Goal: Task Accomplishment & Management: Use online tool/utility

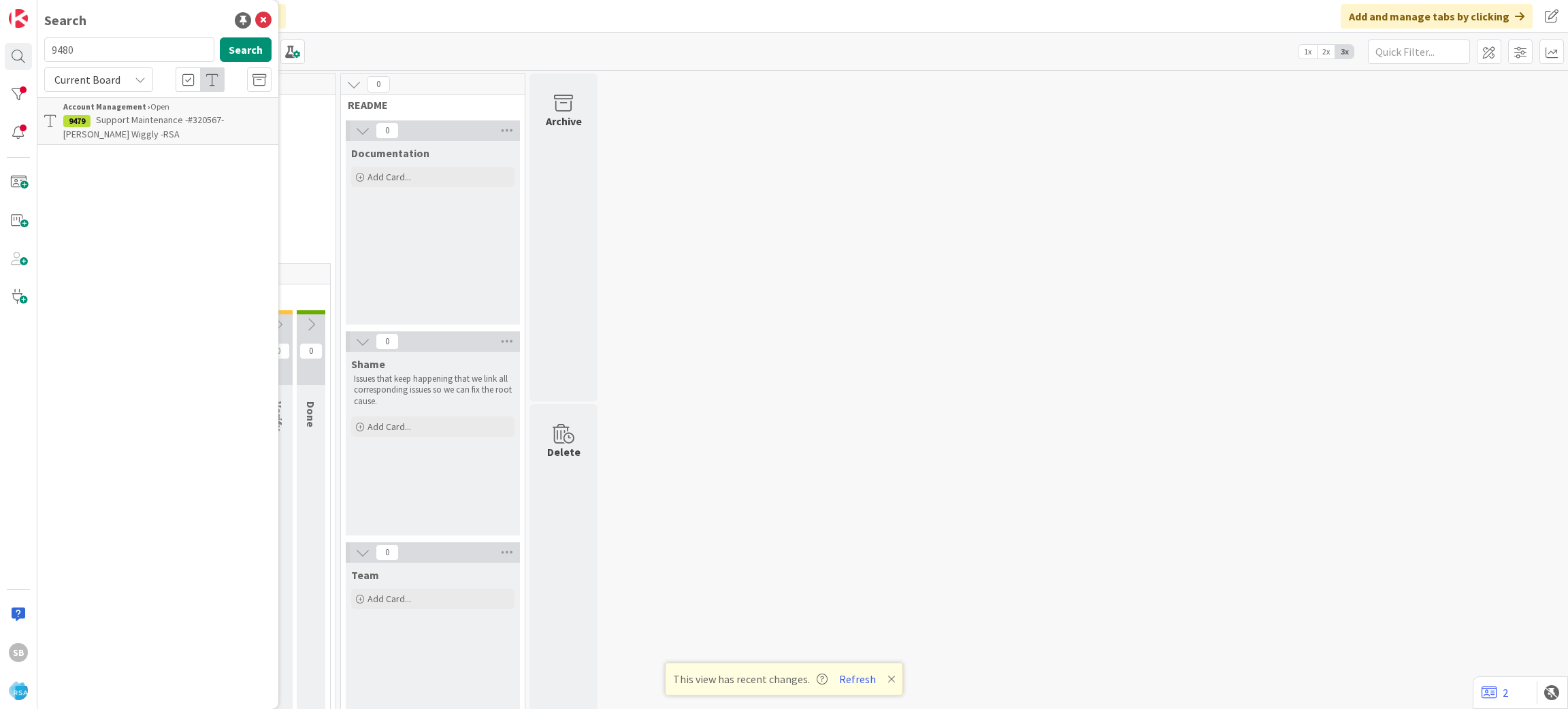
type input "9480"
click at [168, 113] on span "Support Maintenance - 320578- Mathernes-RSA" at bounding box center [166, 127] width 206 height 27
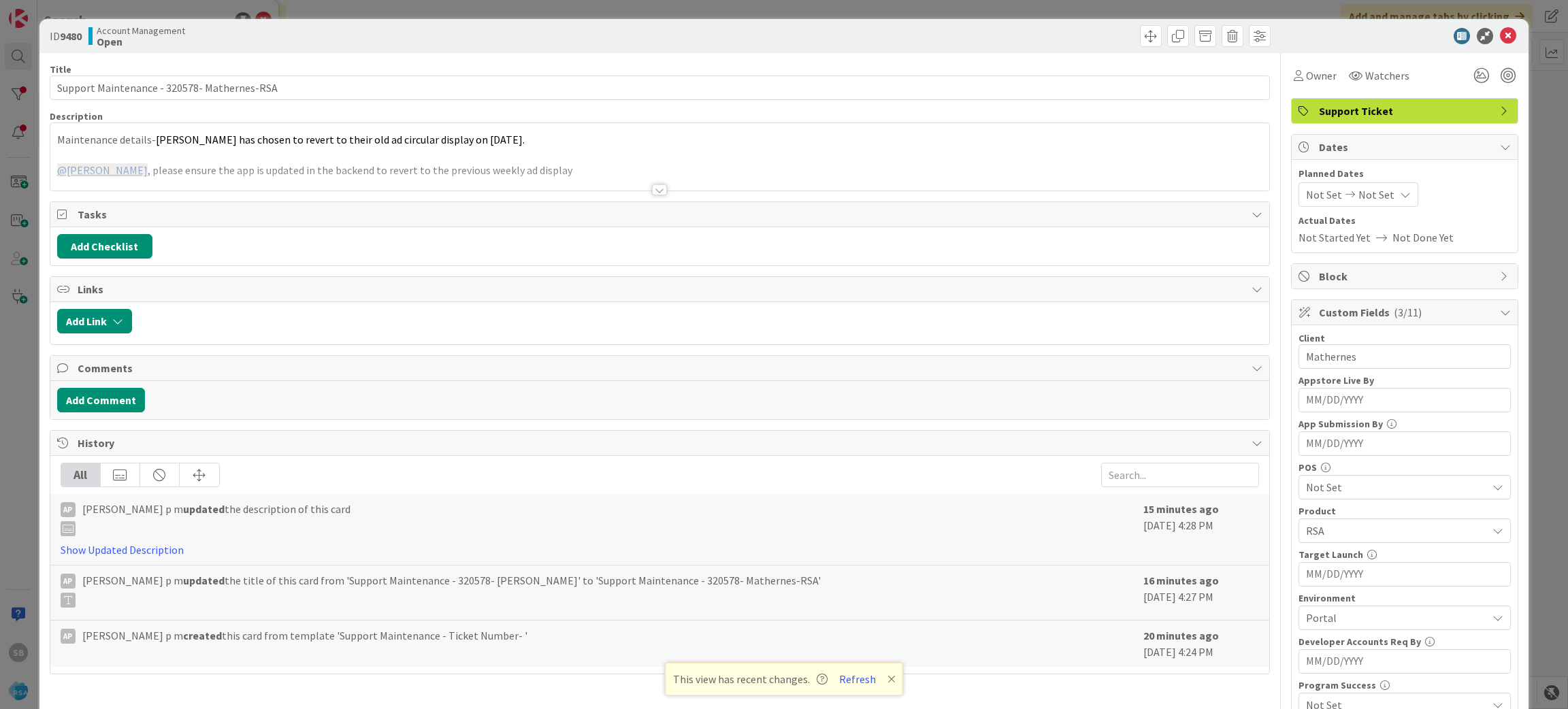
scroll to position [379, 0]
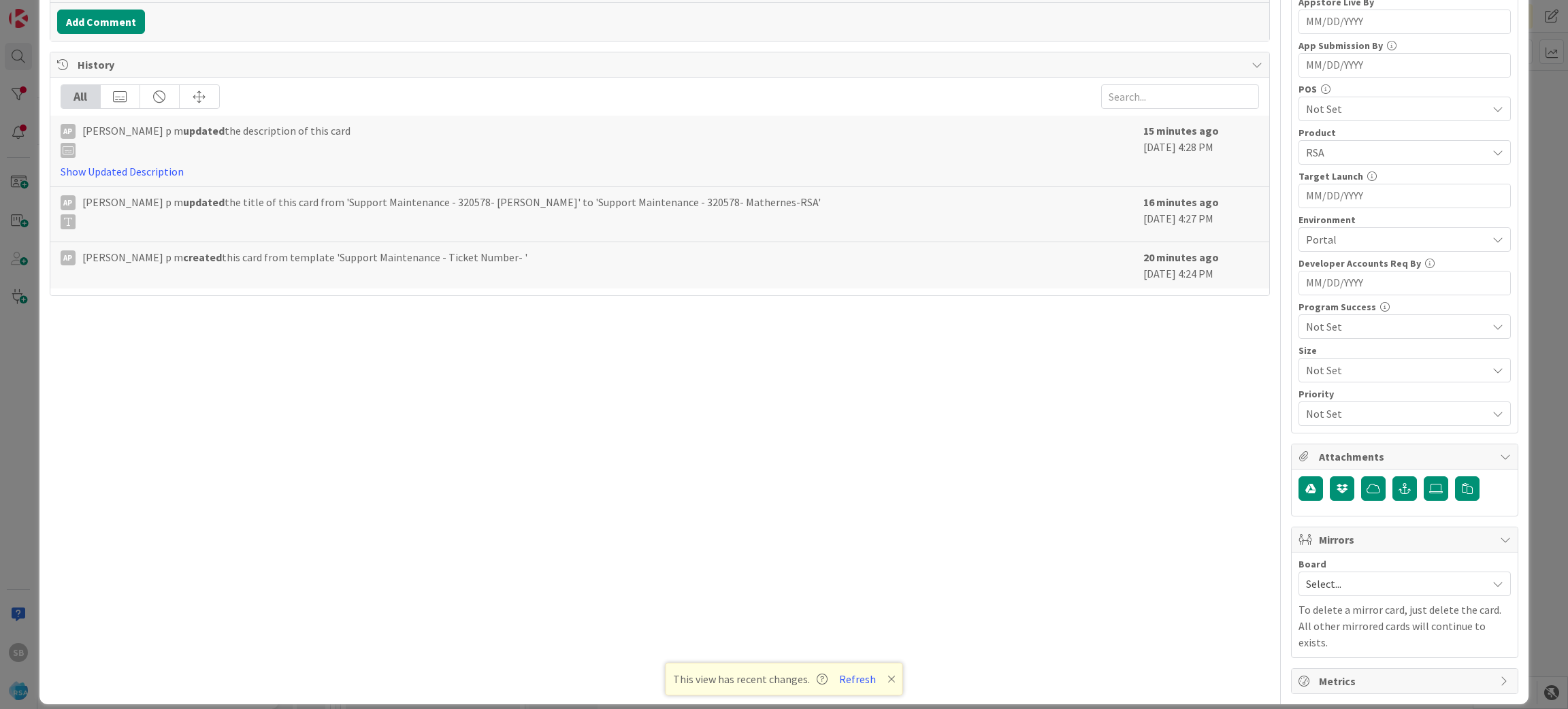
click at [1363, 574] on div "Select..." at bounding box center [1404, 583] width 213 height 24
click at [1344, 668] on span "Software Development" at bounding box center [1413, 673] width 179 height 21
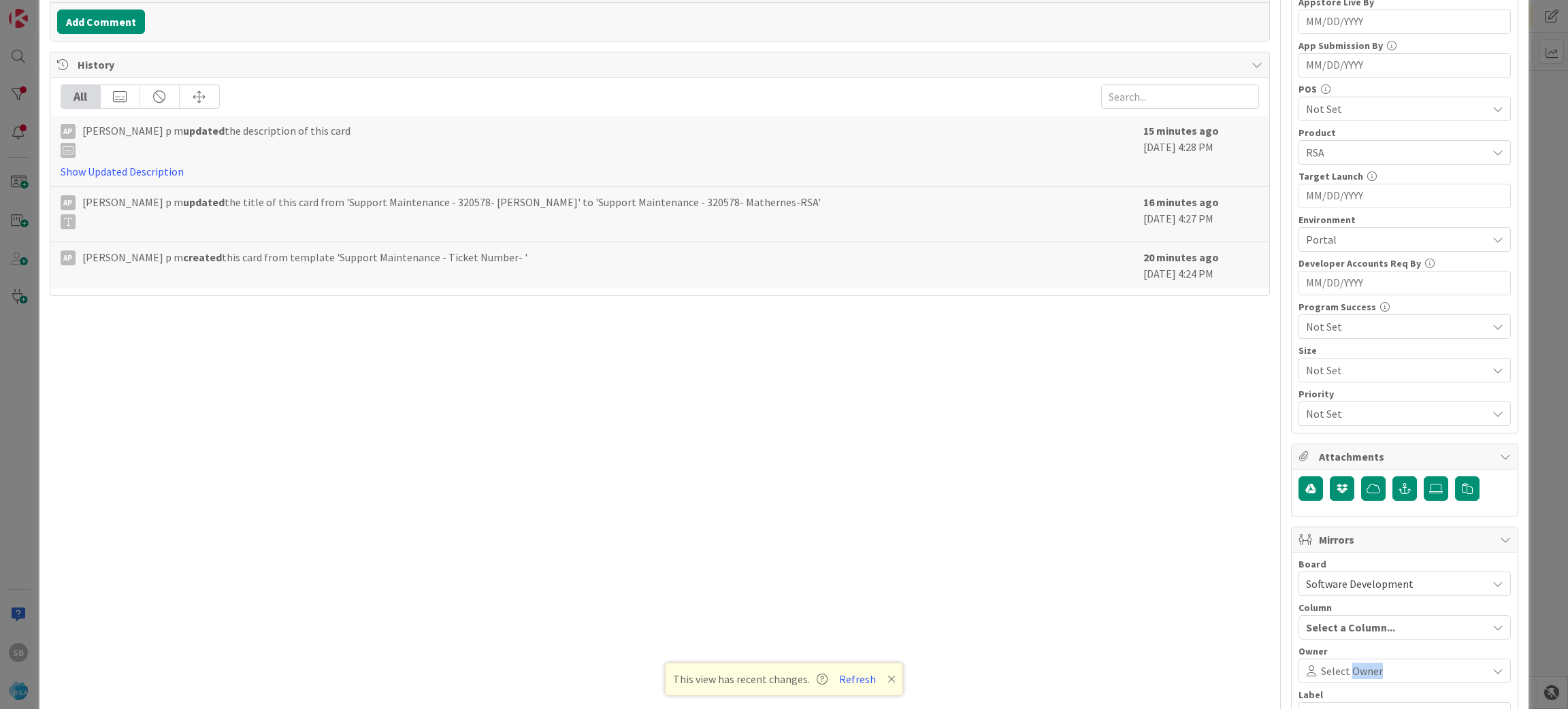
click at [1344, 668] on span "Select Owner" at bounding box center [1352, 670] width 62 height 16
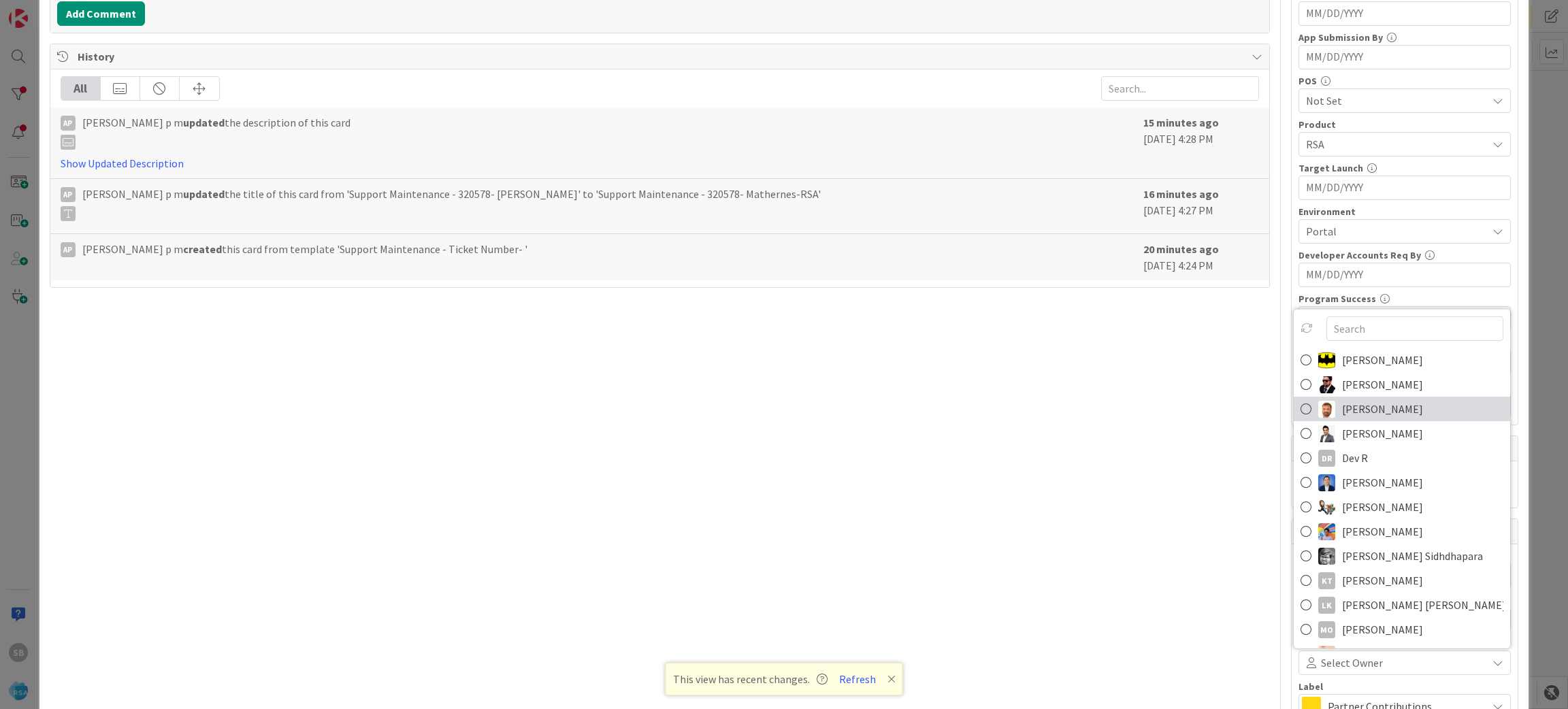
click at [1342, 413] on span "[PERSON_NAME]" at bounding box center [1382, 409] width 81 height 21
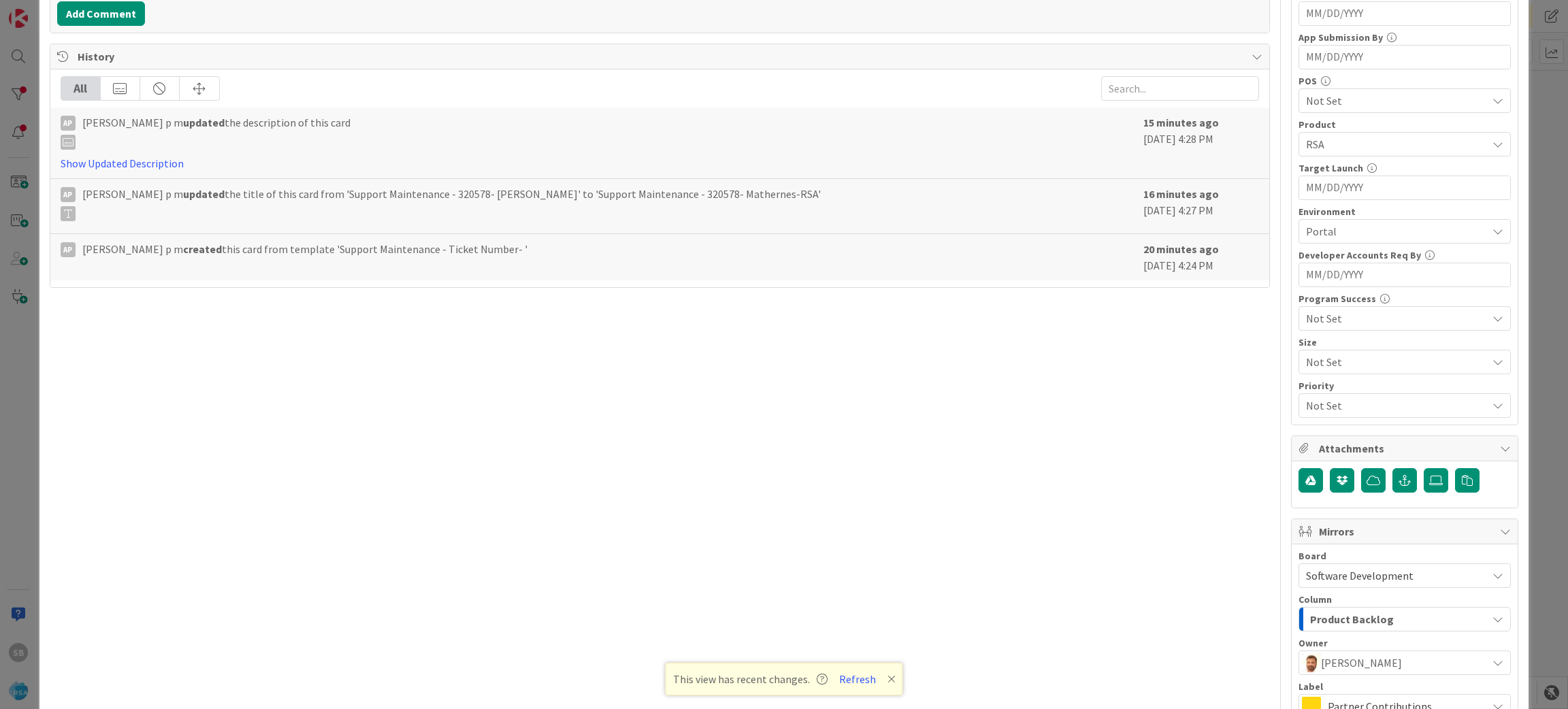
scroll to position [541, 0]
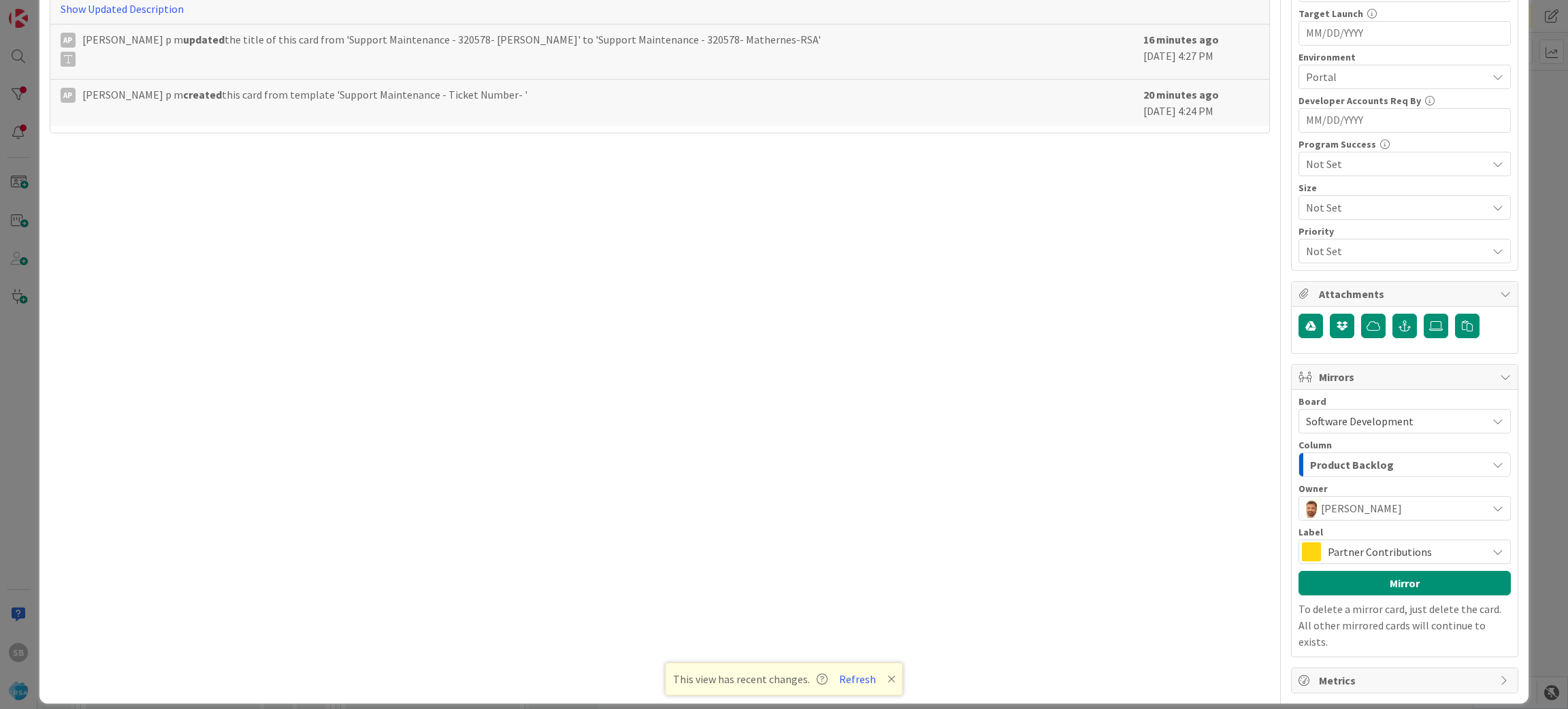
click at [1406, 559] on span "Partner Contributions" at bounding box center [1404, 552] width 153 height 19
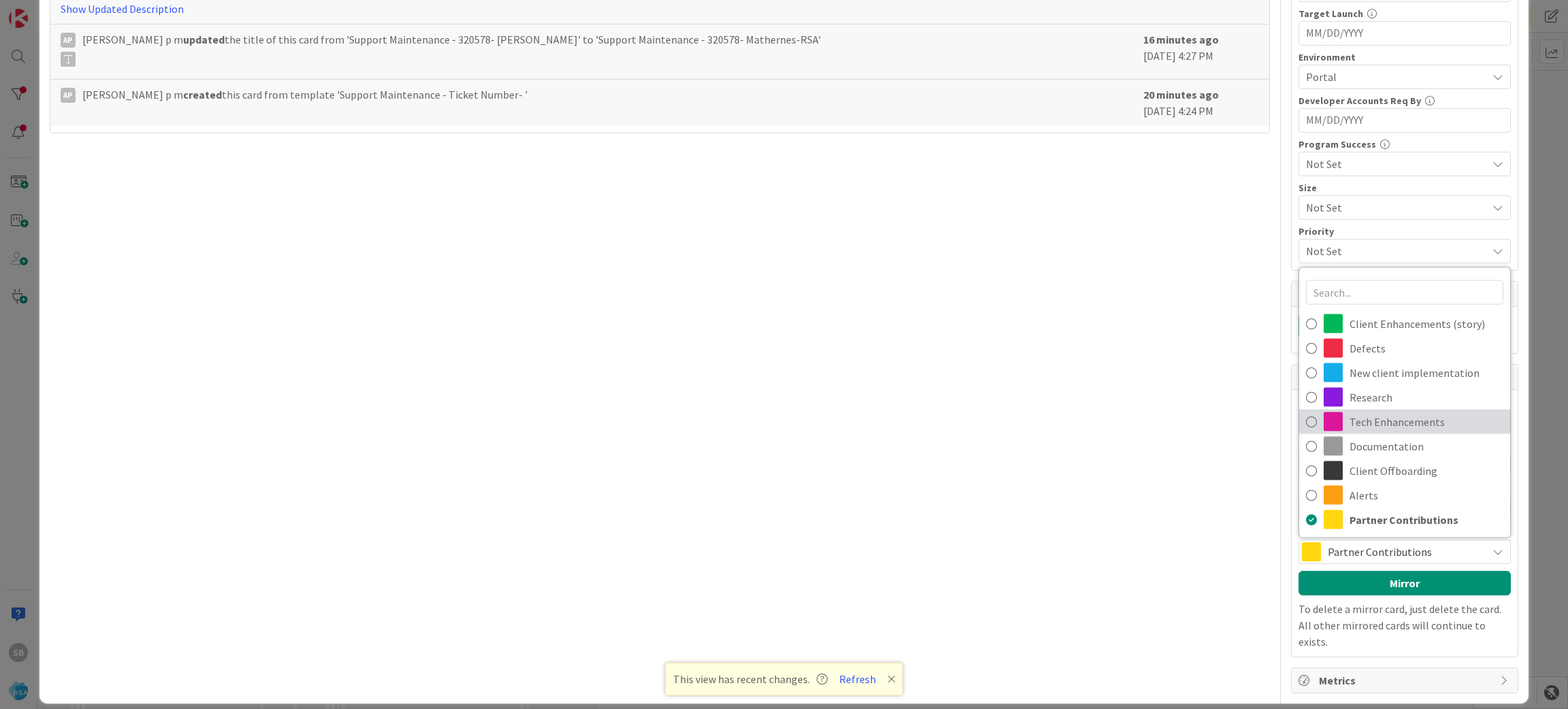
click at [1375, 415] on span "Tech Enhancements" at bounding box center [1426, 422] width 154 height 21
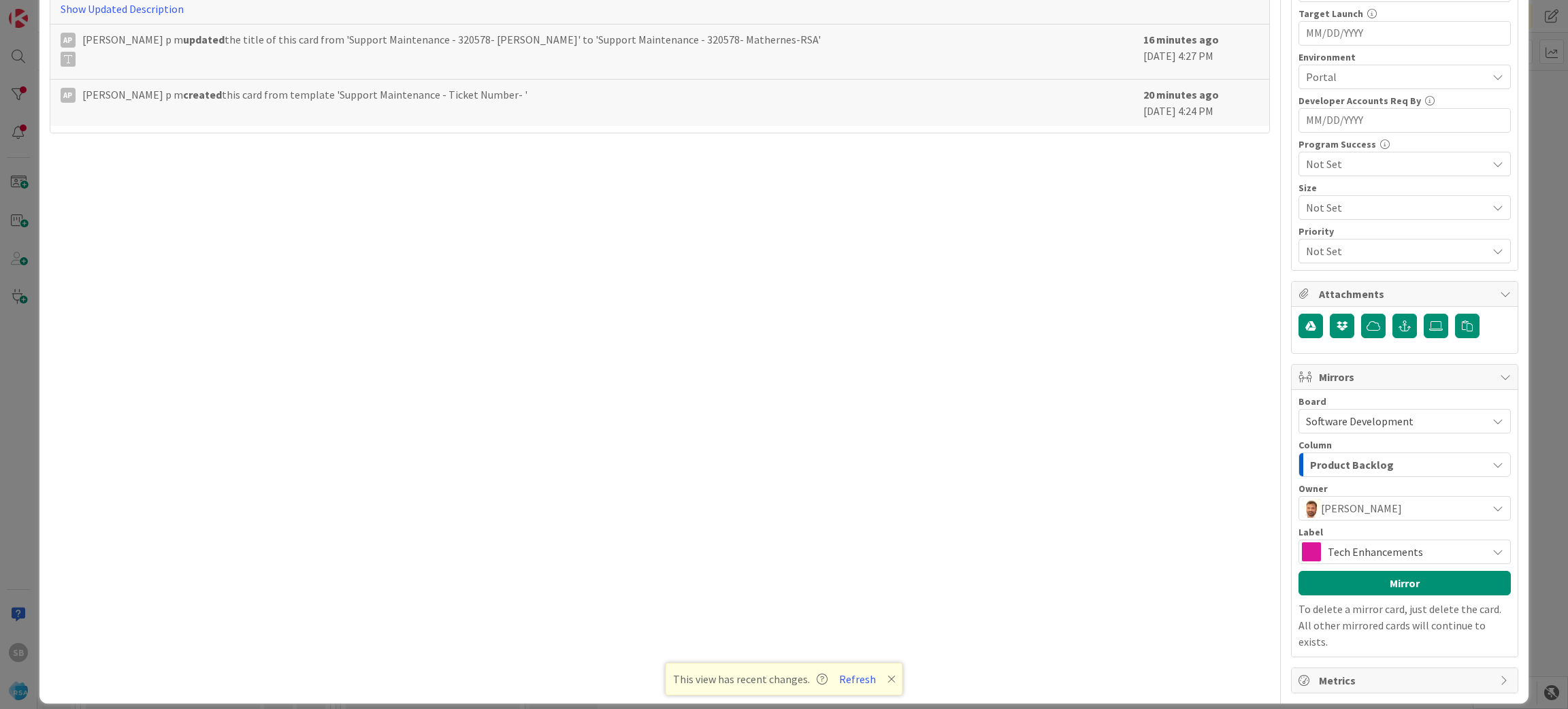
click at [1389, 556] on span "Tech Enhancements" at bounding box center [1404, 552] width 153 height 19
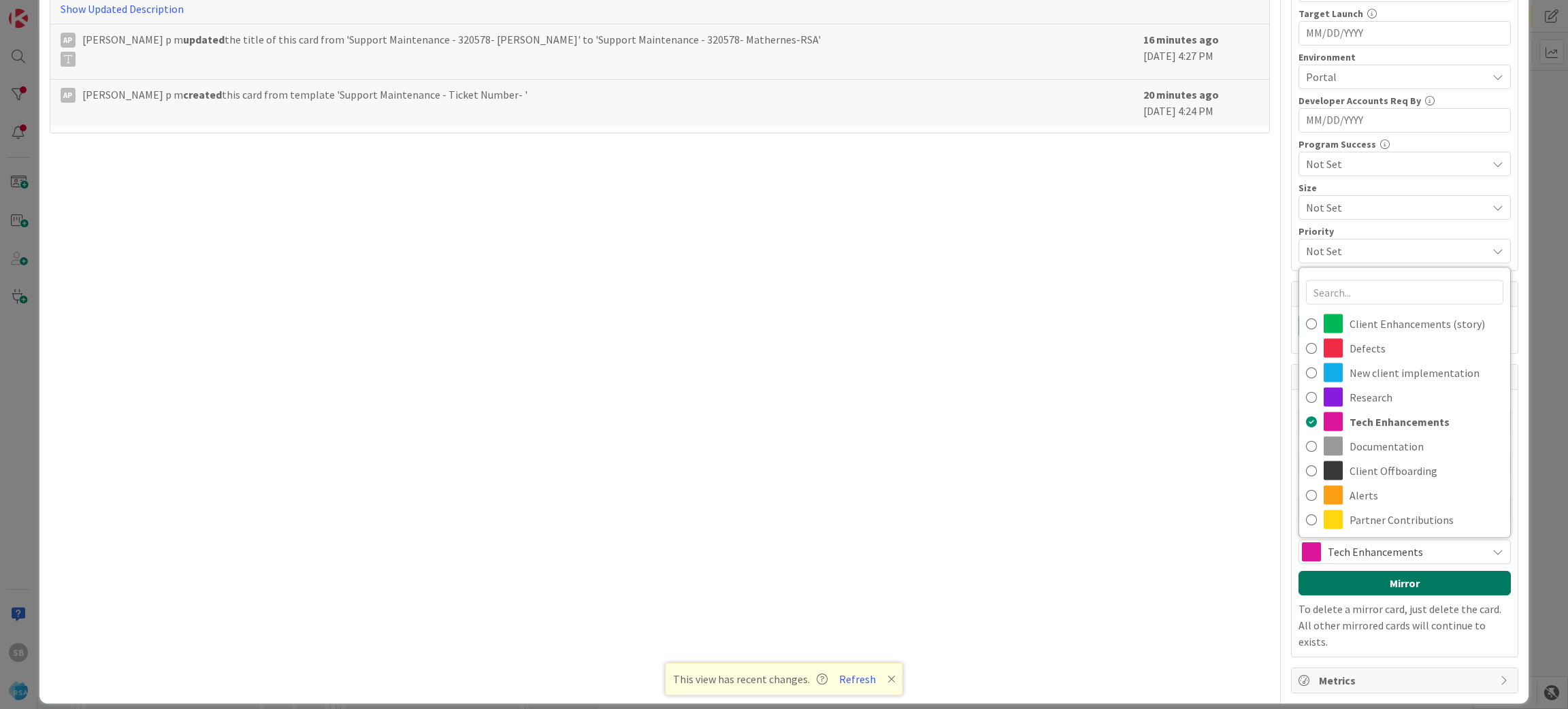
click at [1393, 591] on button "Mirror" at bounding box center [1404, 582] width 213 height 24
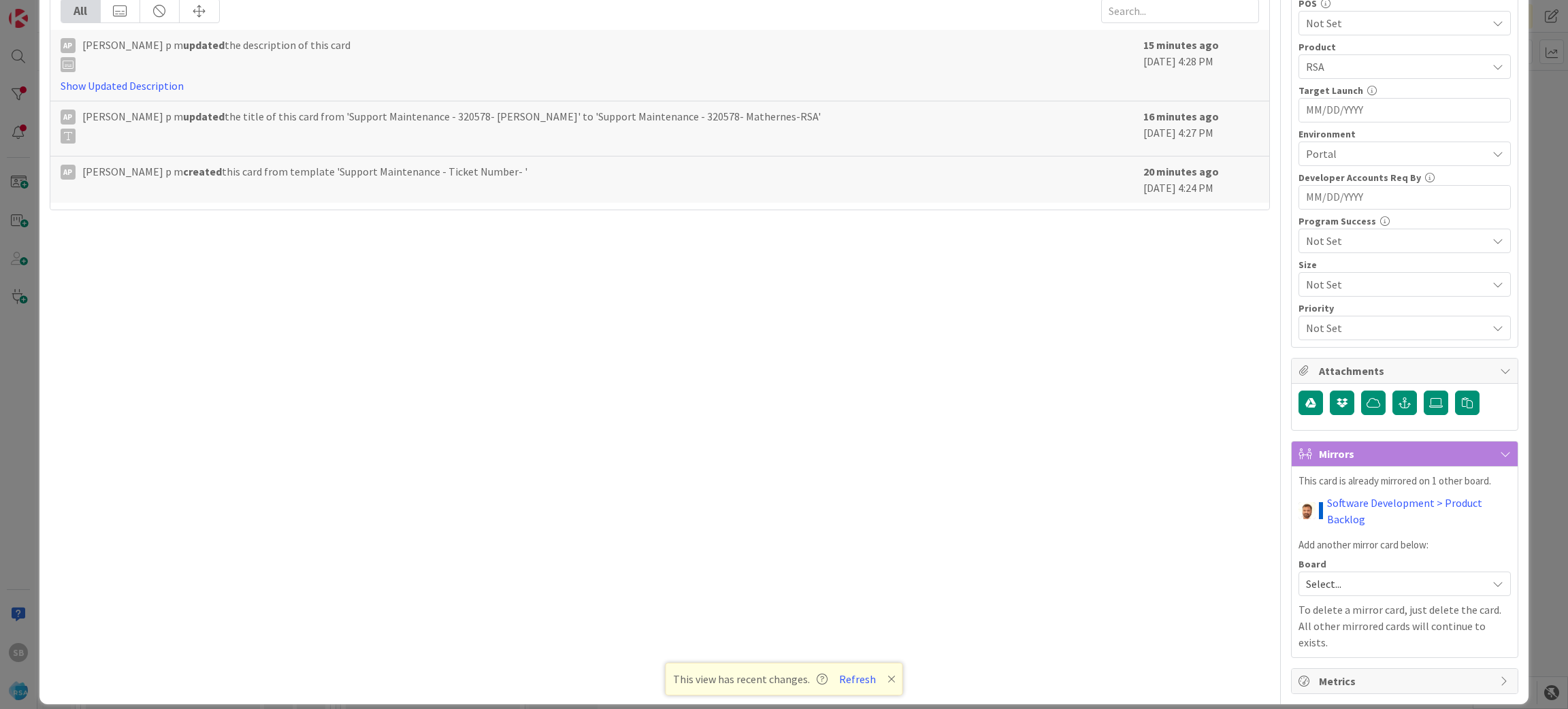
scroll to position [0, 0]
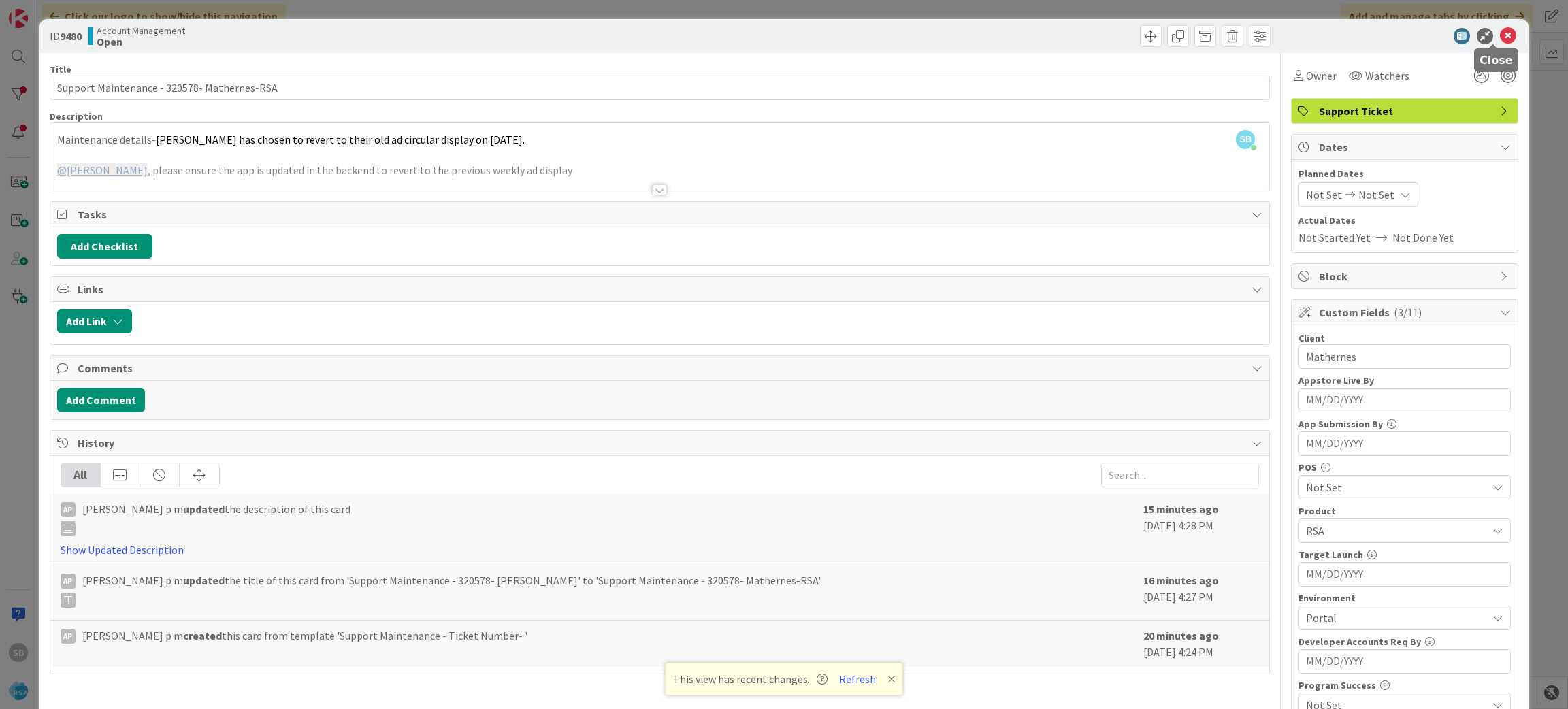
click at [1500, 37] on icon at bounding box center [1508, 36] width 16 height 16
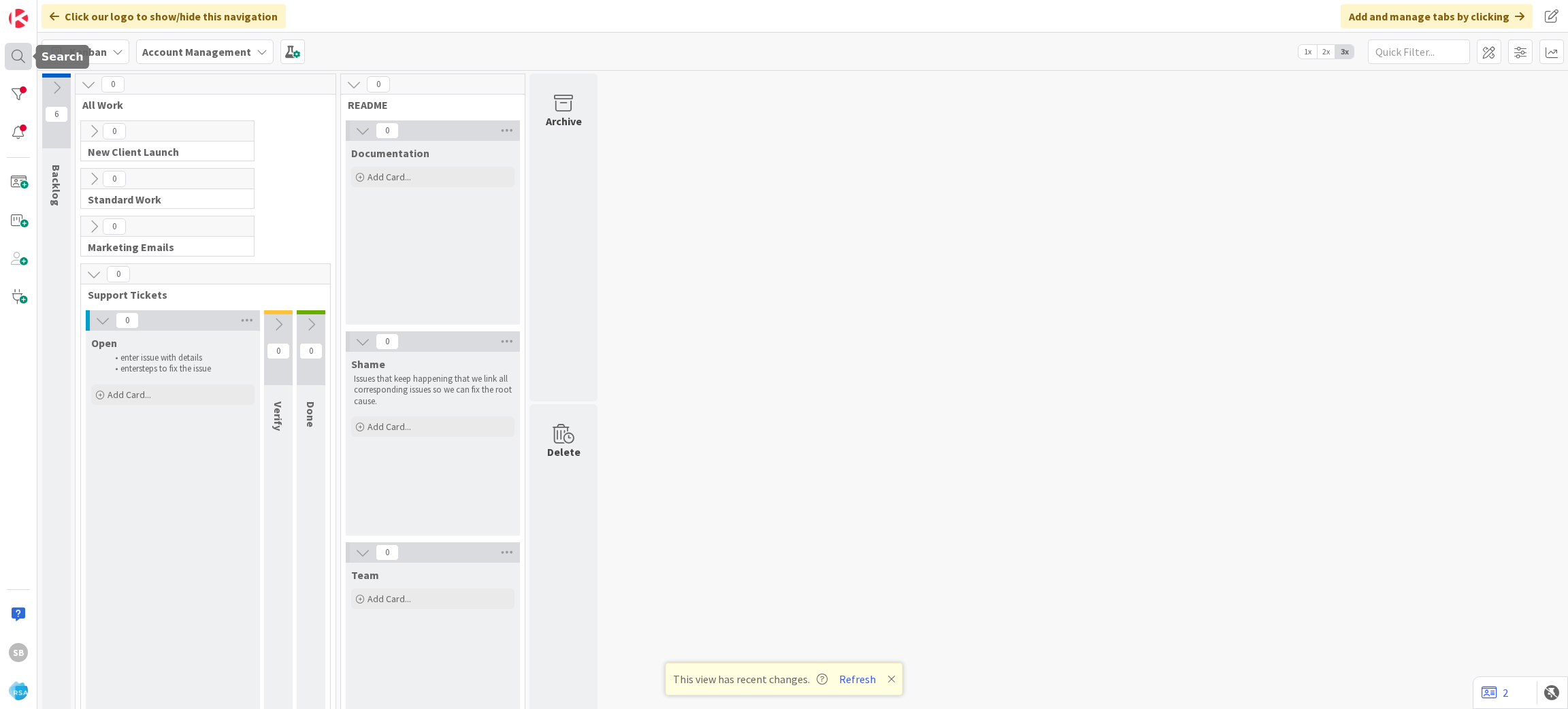
click at [16, 69] on div at bounding box center [18, 56] width 27 height 27
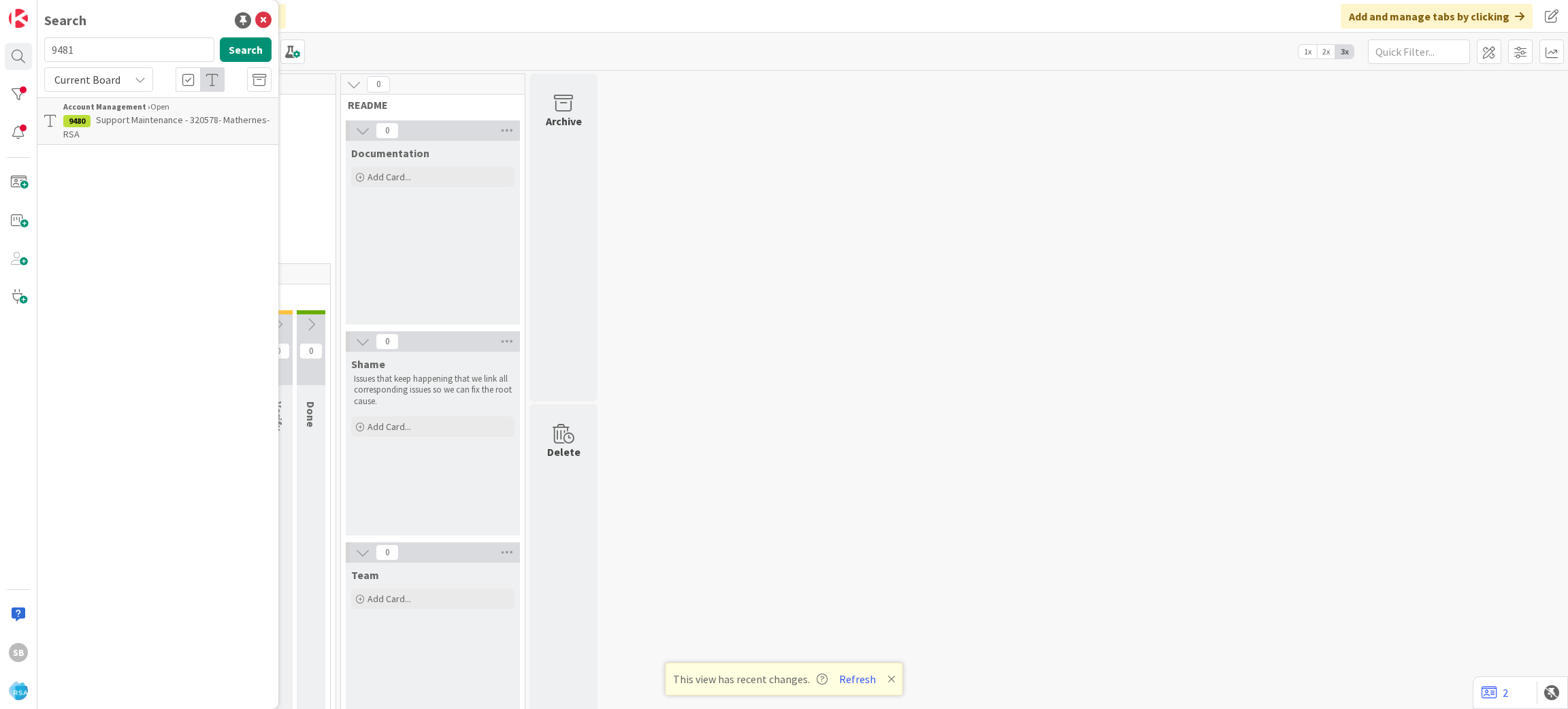
type input "9481"
click at [165, 116] on span "Support Enhancement- 320534- [PERSON_NAME] Drug- RSA" at bounding box center [142, 127] width 159 height 27
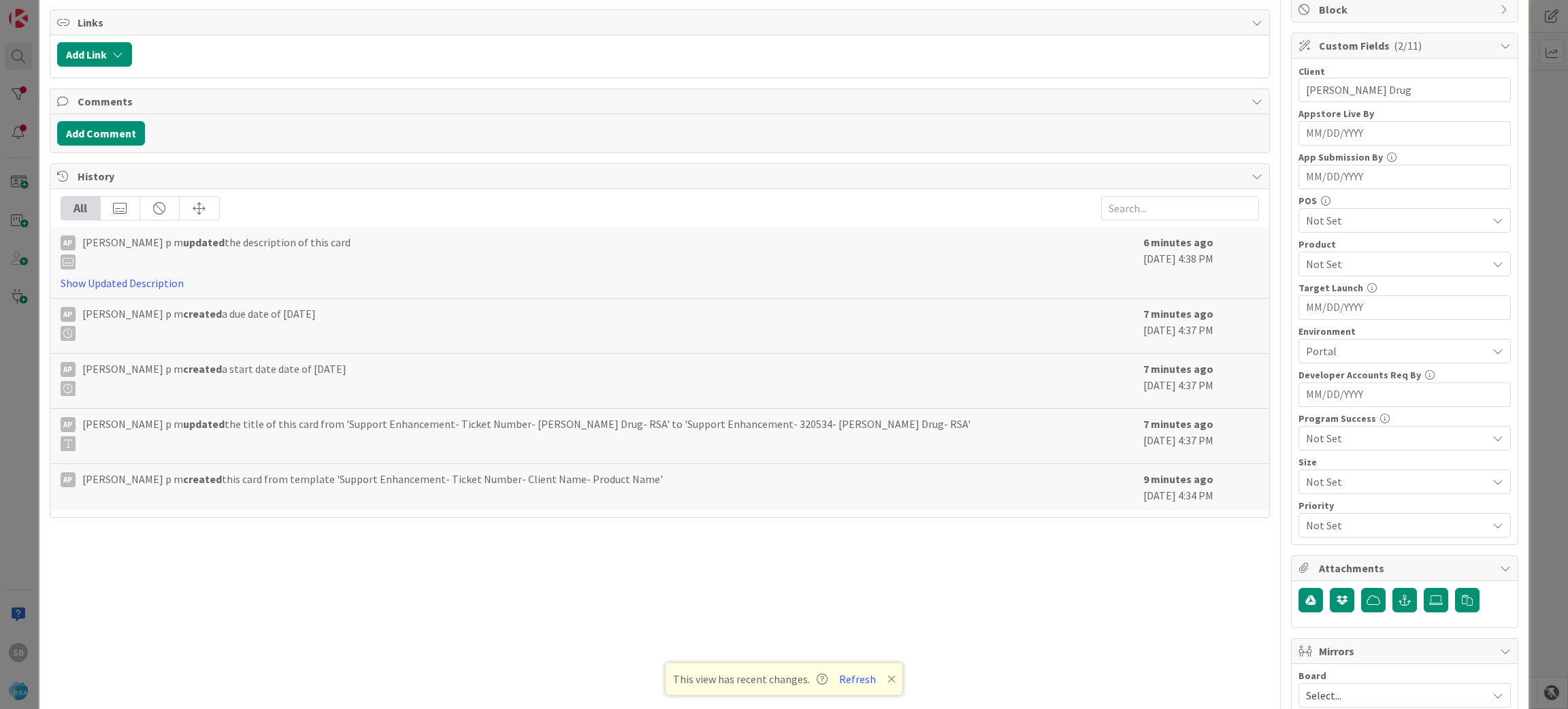
scroll to position [365, 0]
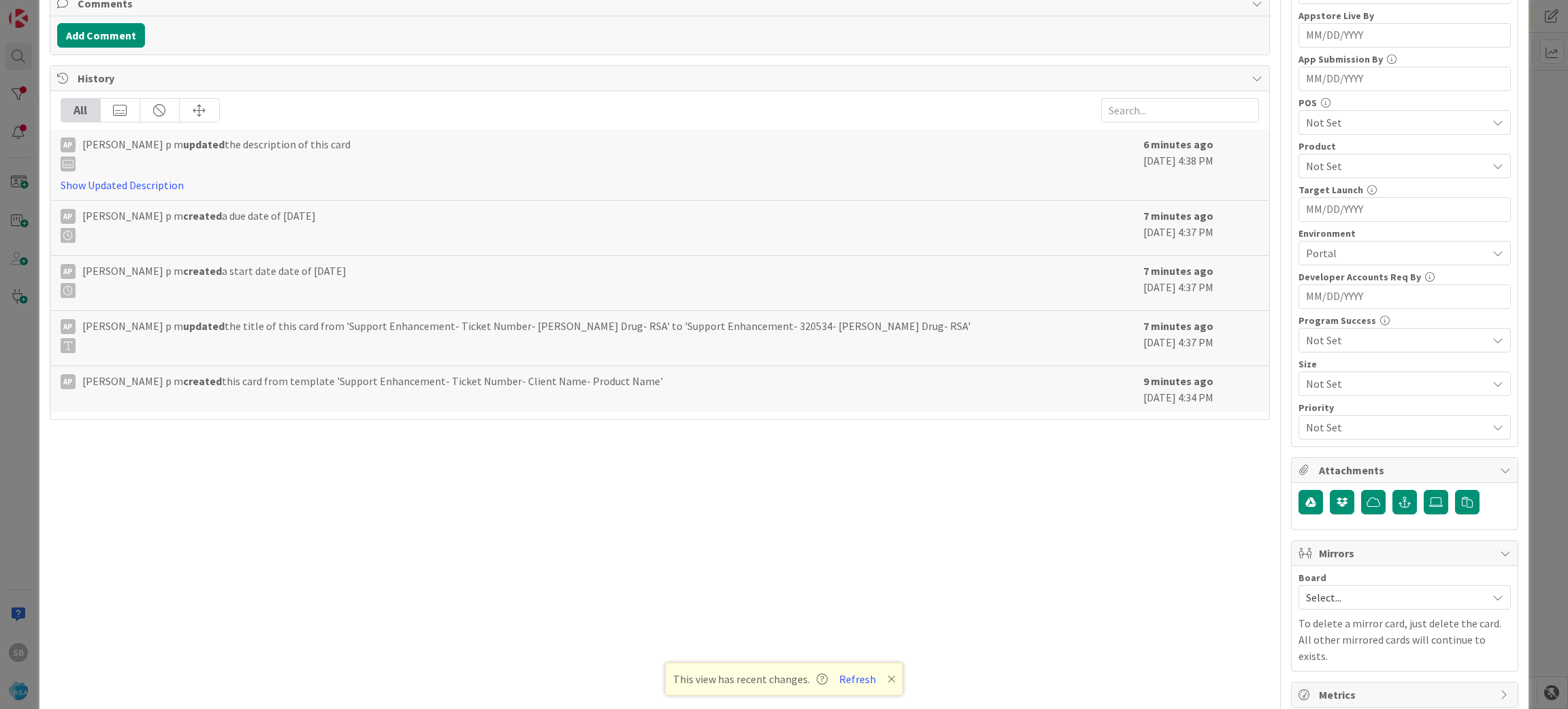
click at [1365, 594] on span "Select..." at bounding box center [1392, 597] width 174 height 19
click at [1357, 678] on span "Software Development" at bounding box center [1413, 686] width 179 height 21
click at [1357, 678] on div "Select Owner" at bounding box center [1404, 684] width 213 height 24
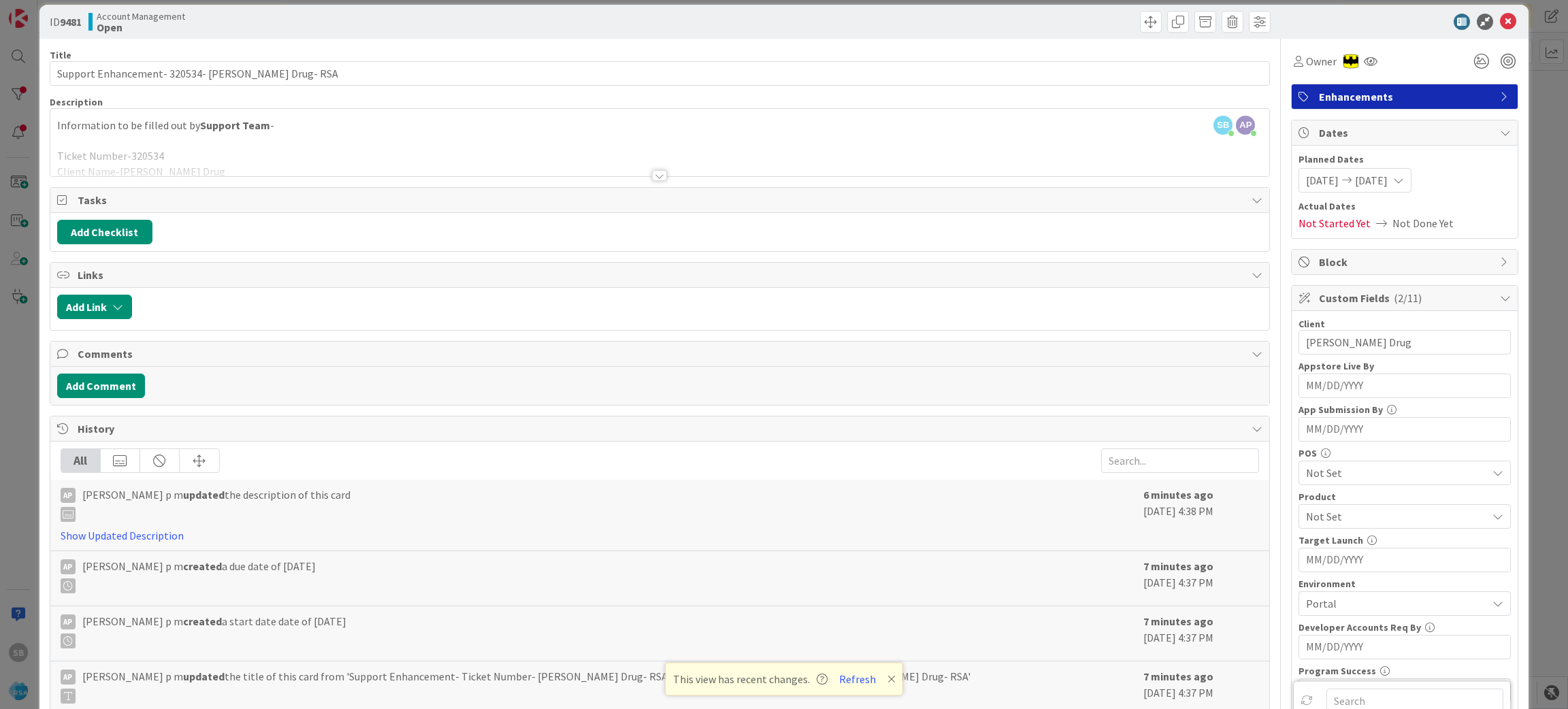
scroll to position [0, 0]
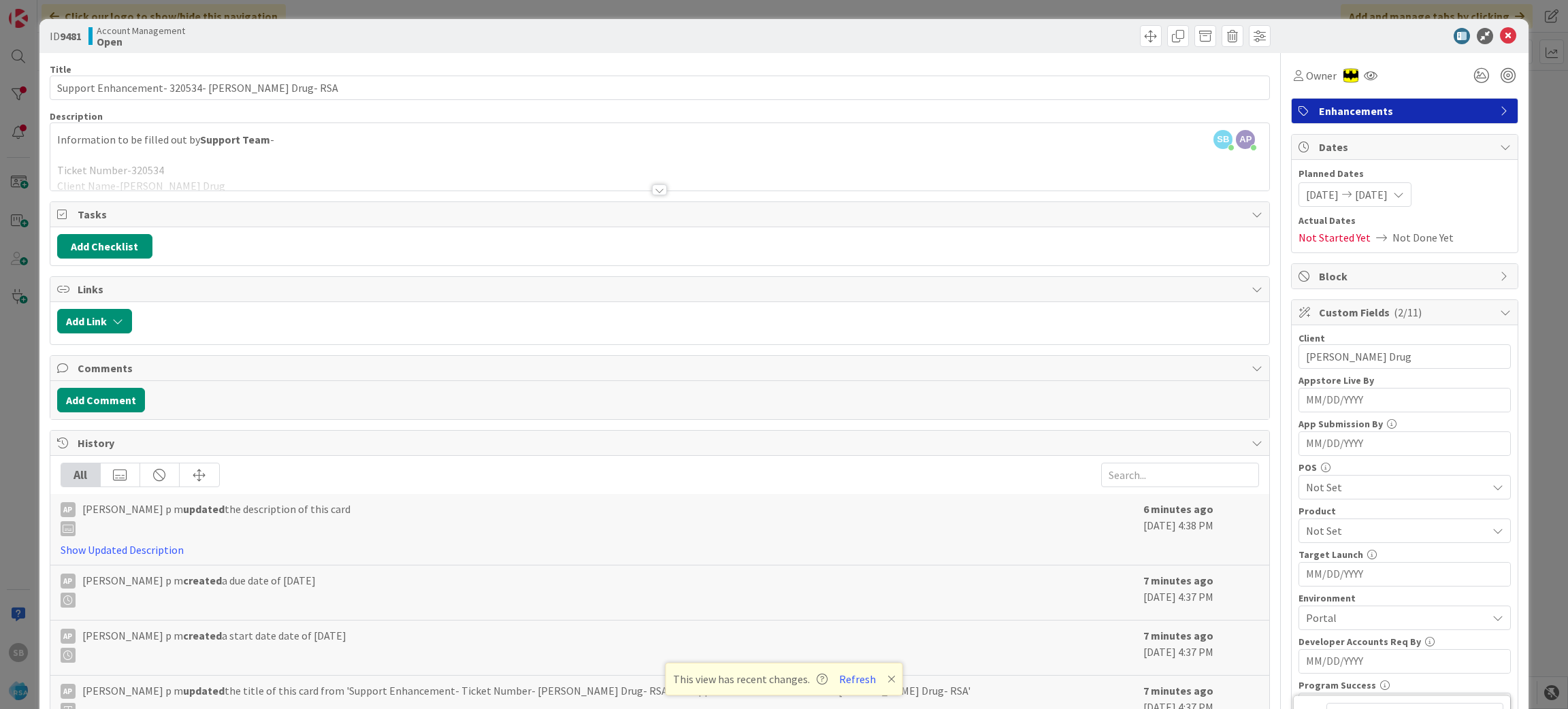
click at [718, 166] on div at bounding box center [660, 173] width 1220 height 35
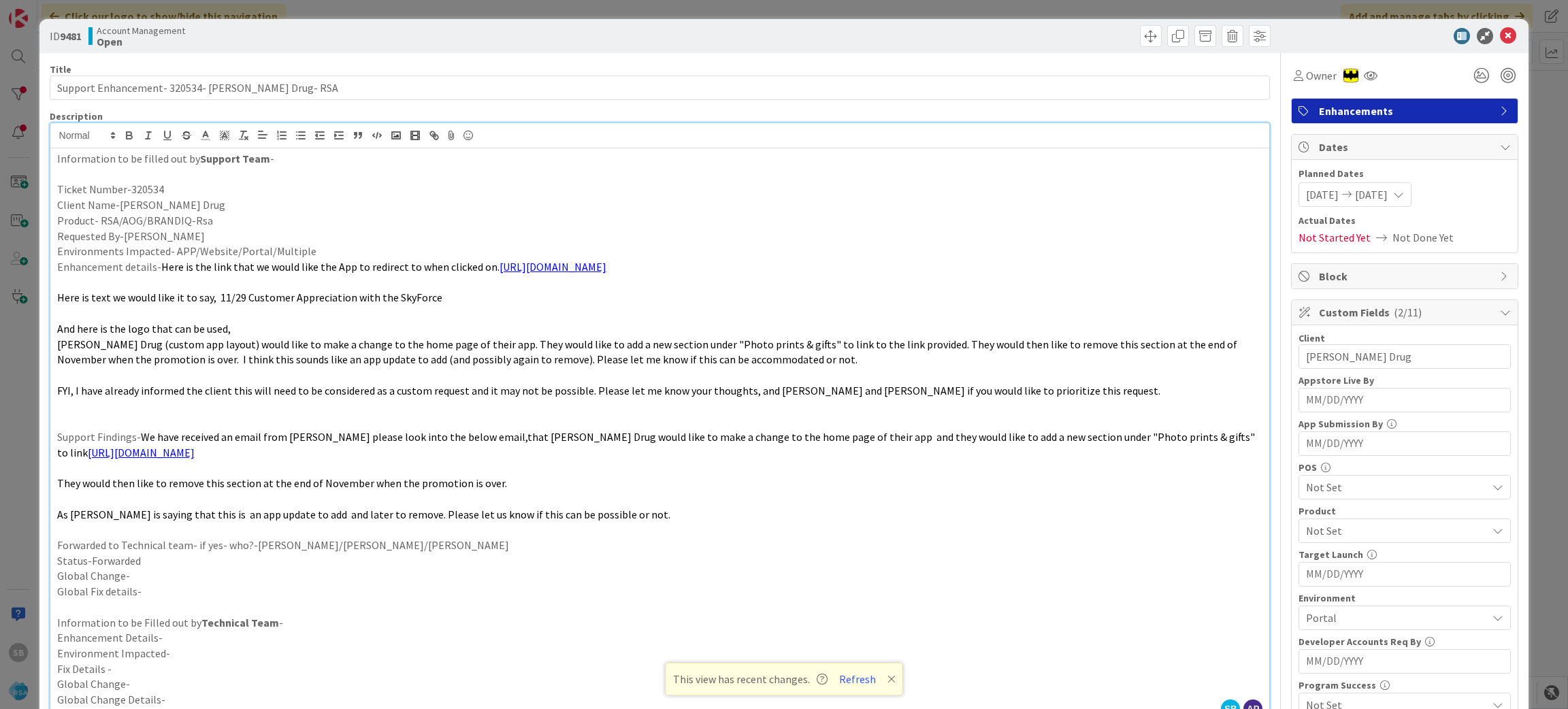
scroll to position [637, 0]
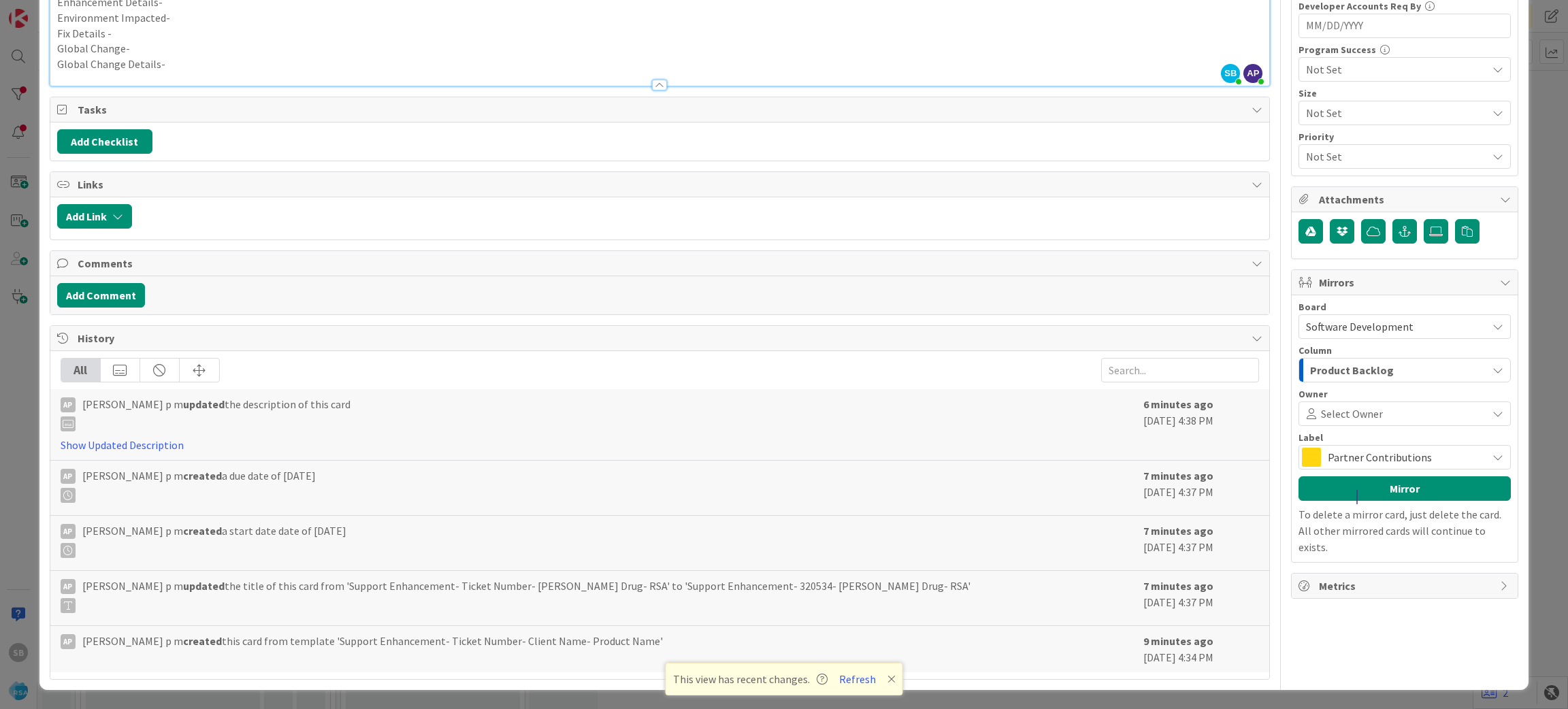
click at [1338, 410] on span "Select Owner" at bounding box center [1352, 413] width 62 height 16
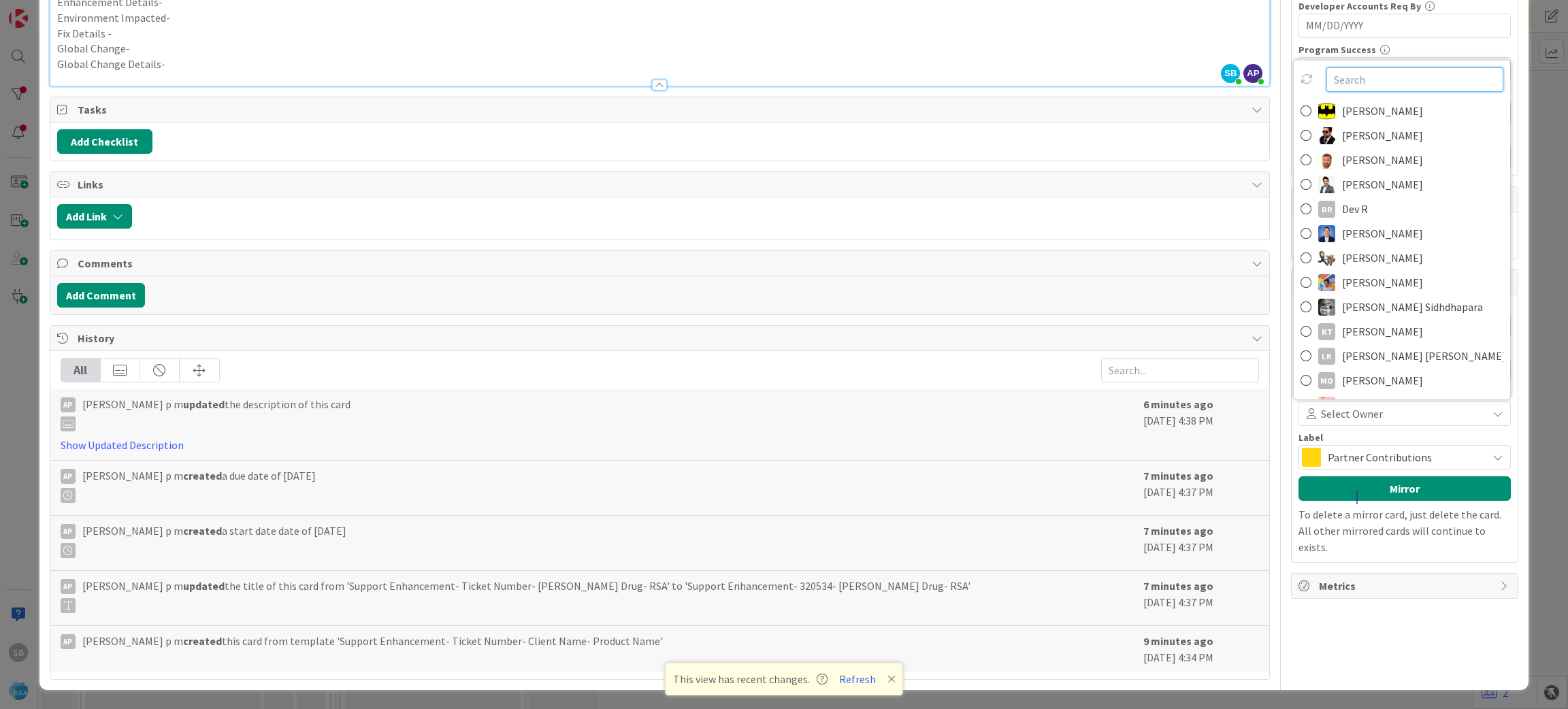
click at [1345, 76] on input "text" at bounding box center [1415, 79] width 177 height 24
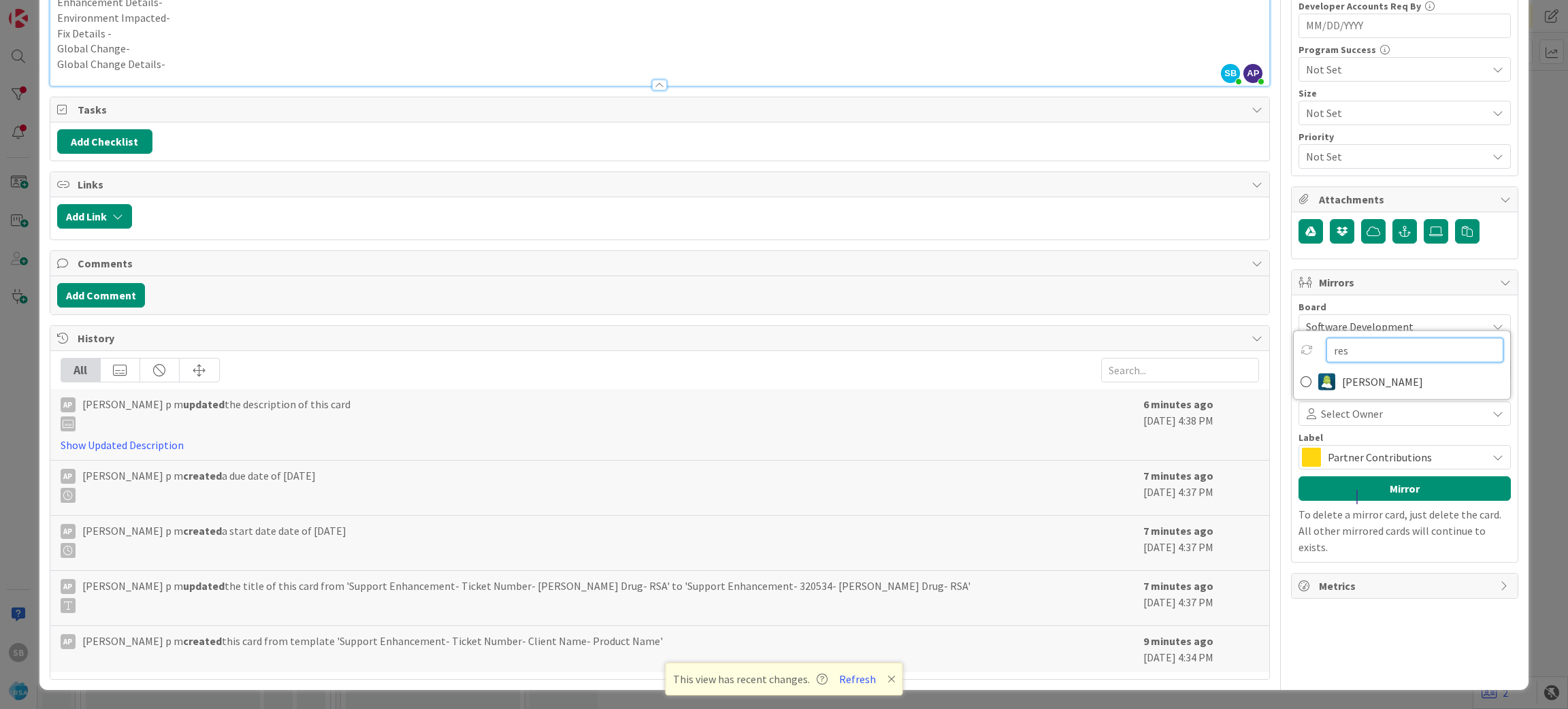
click at [1366, 361] on input "res" at bounding box center [1415, 350] width 177 height 24
type input "res"
click at [1365, 367] on div "res [PERSON_NAME]" at bounding box center [1402, 365] width 218 height 70
click at [1361, 383] on span "[PERSON_NAME]" at bounding box center [1382, 382] width 81 height 21
click at [1348, 456] on span "Partner Contributions" at bounding box center [1404, 457] width 153 height 19
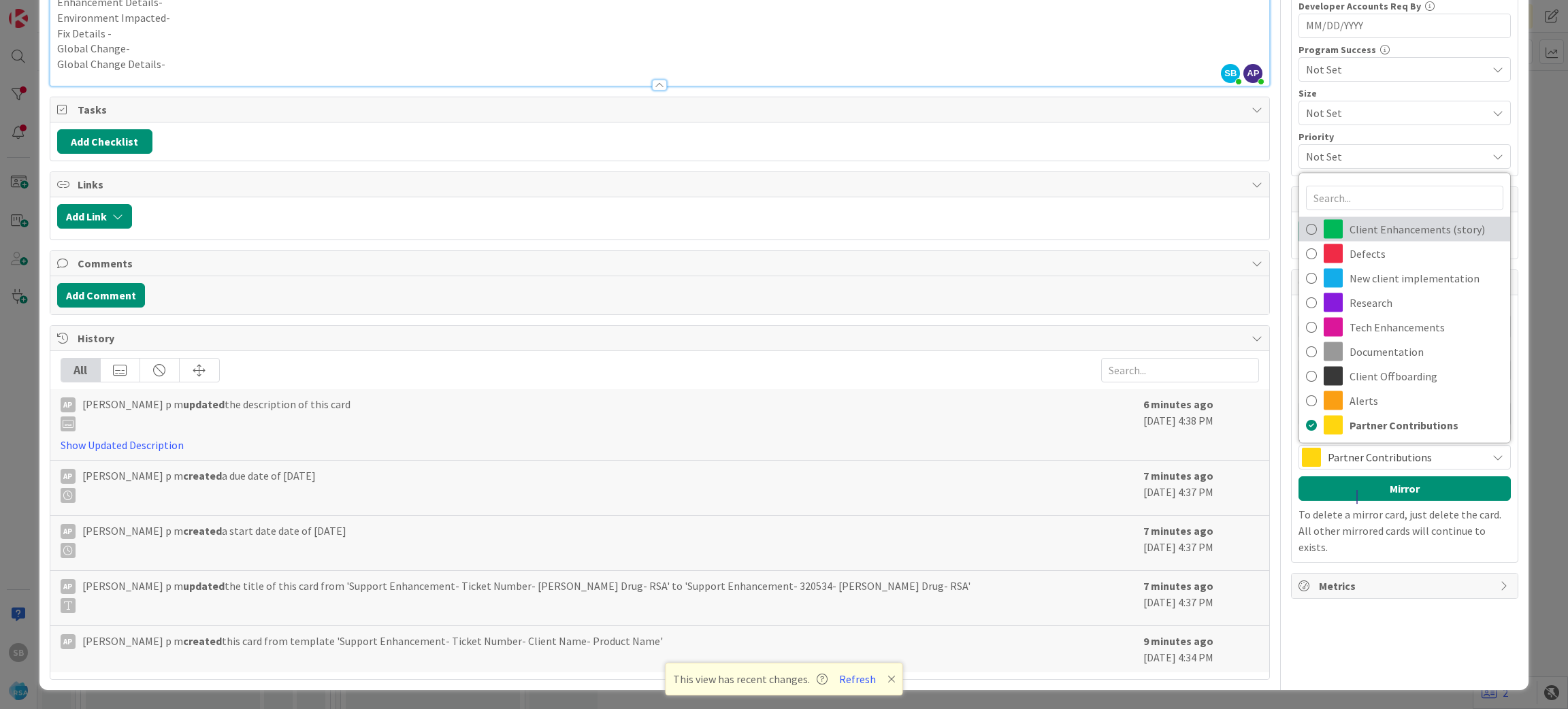
click at [1412, 226] on span "Client Enhancements (story)" at bounding box center [1426, 230] width 154 height 21
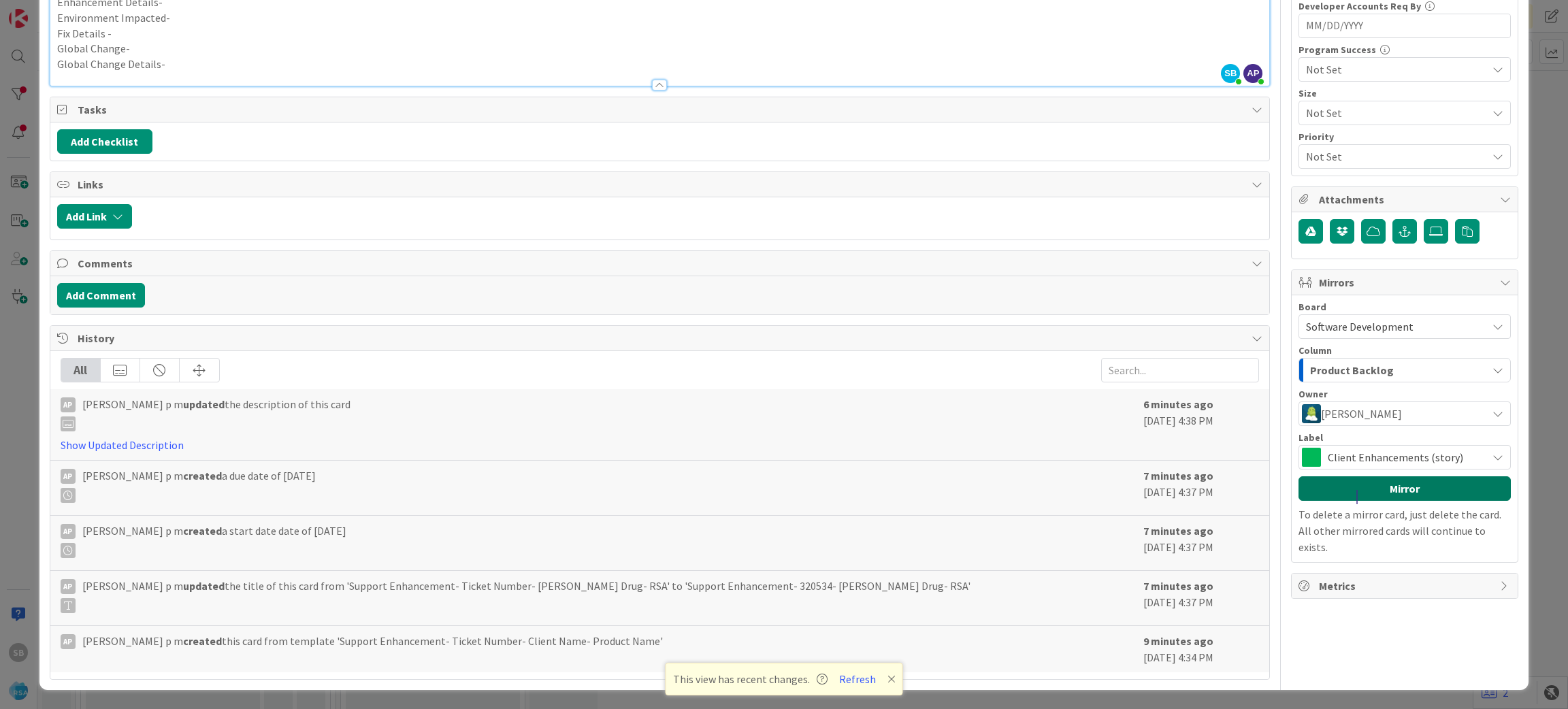
click at [1390, 486] on button "Mirror" at bounding box center [1404, 488] width 213 height 24
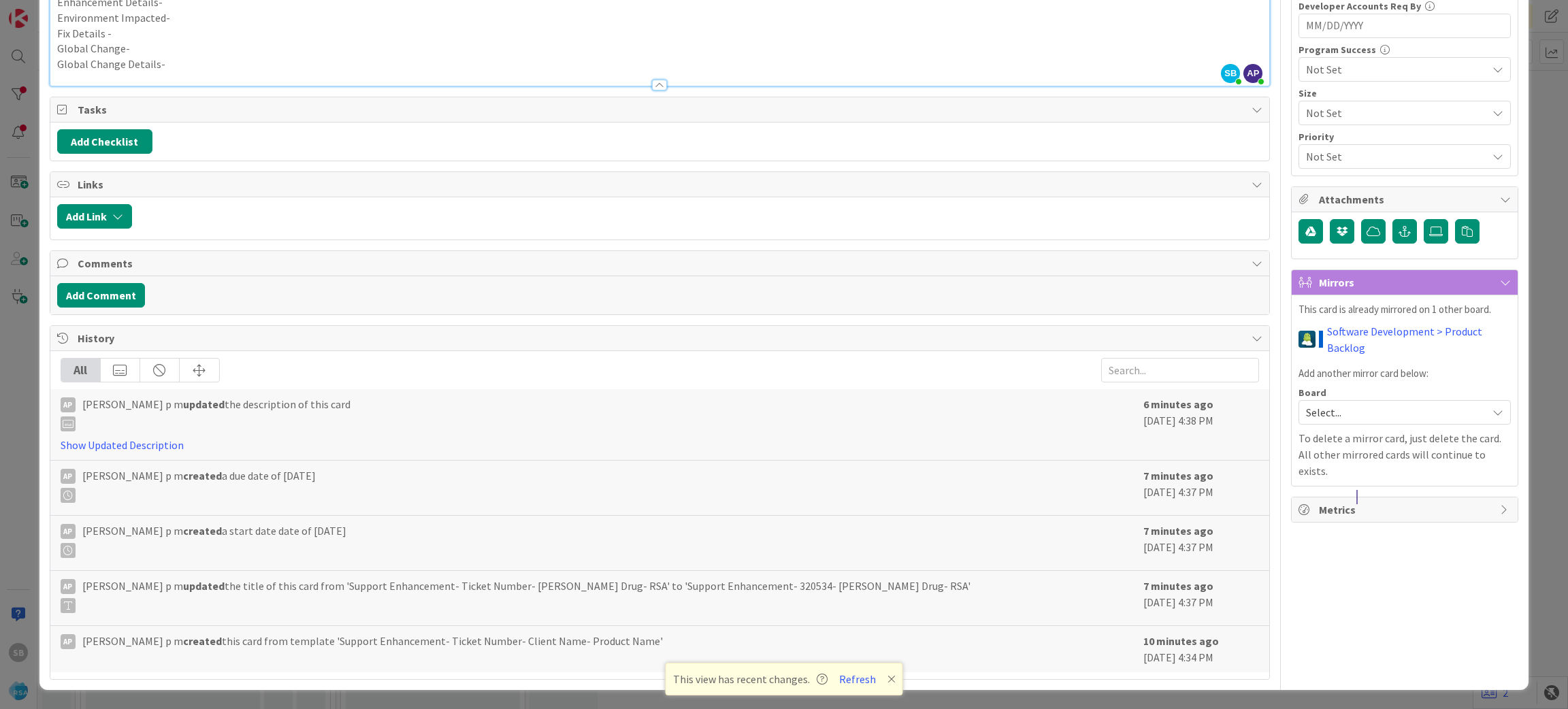
scroll to position [17, 0]
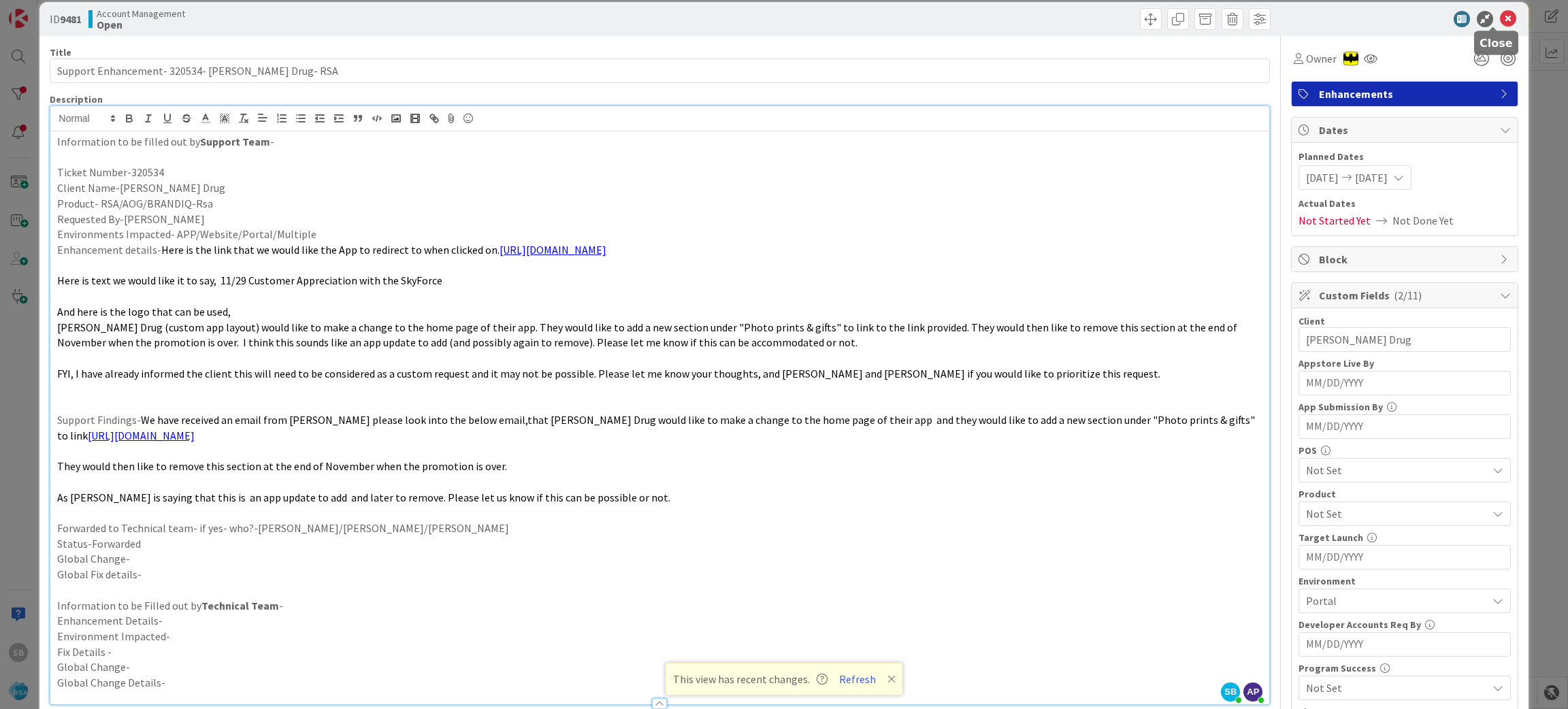
click at [1500, 15] on icon at bounding box center [1508, 19] width 16 height 16
